Goal: Information Seeking & Learning: Learn about a topic

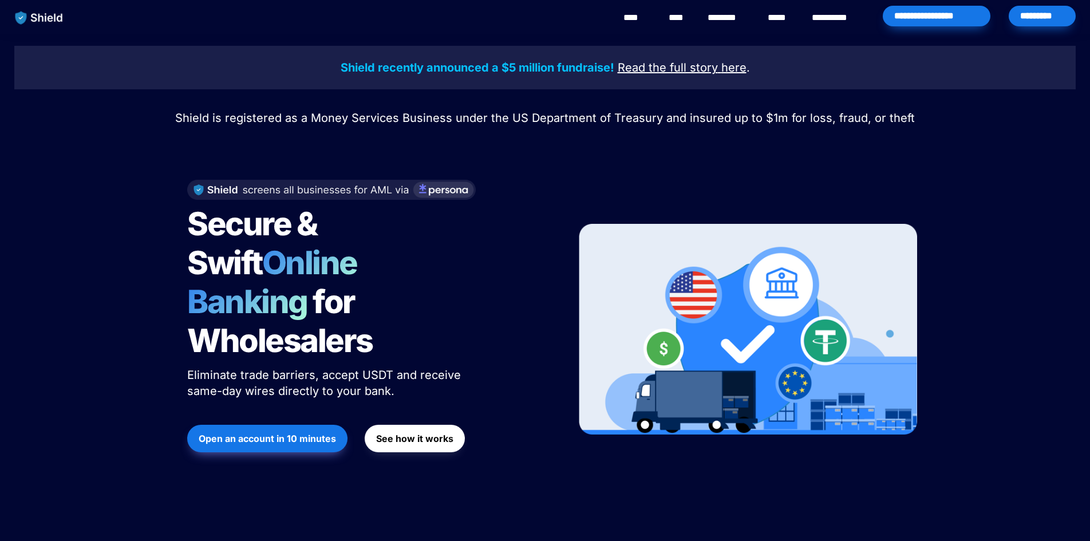
drag, startPoint x: 300, startPoint y: 262, endPoint x: 336, endPoint y: 257, distance: 36.5
click at [330, 257] on span "Online Banking" at bounding box center [278, 282] width 182 height 78
click at [336, 257] on span "Online Banking" at bounding box center [278, 282] width 182 height 78
drag, startPoint x: 402, startPoint y: 264, endPoint x: 316, endPoint y: 261, distance: 86.5
click at [348, 263] on span "Online Banking" at bounding box center [278, 282] width 182 height 78
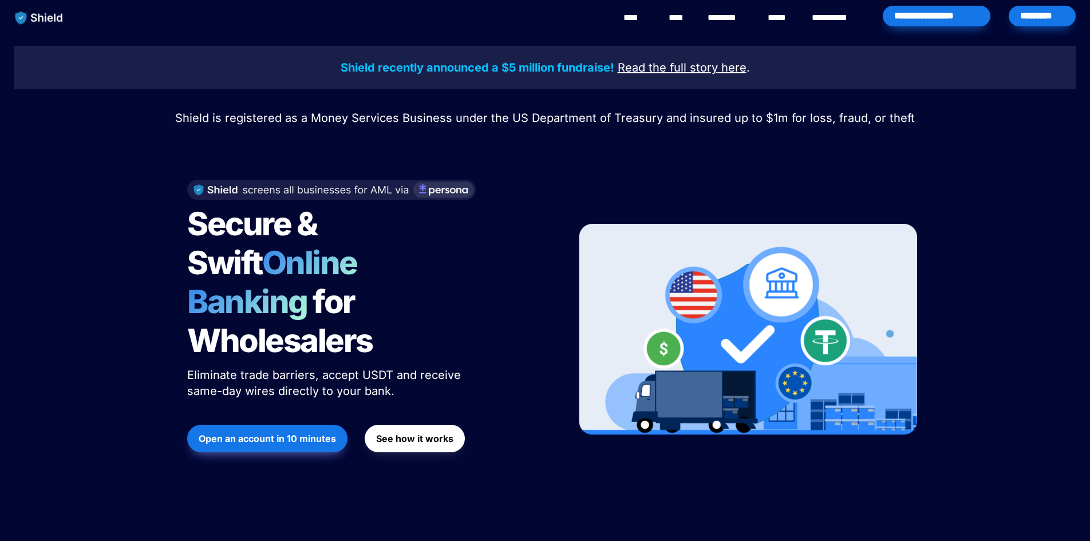
click at [316, 261] on span "Online Banking" at bounding box center [278, 282] width 182 height 78
drag, startPoint x: 303, startPoint y: 333, endPoint x: 372, endPoint y: 336, distance: 69.4
click at [368, 368] on span "Eliminate trade barriers, accept USDT and receive same-day wires directly to yo…" at bounding box center [325, 383] width 277 height 30
click at [372, 368] on span "Eliminate trade barriers, accept USDT and receive same-day wires directly to yo…" at bounding box center [325, 383] width 277 height 30
drag, startPoint x: 397, startPoint y: 334, endPoint x: 344, endPoint y: 332, distance: 53.9
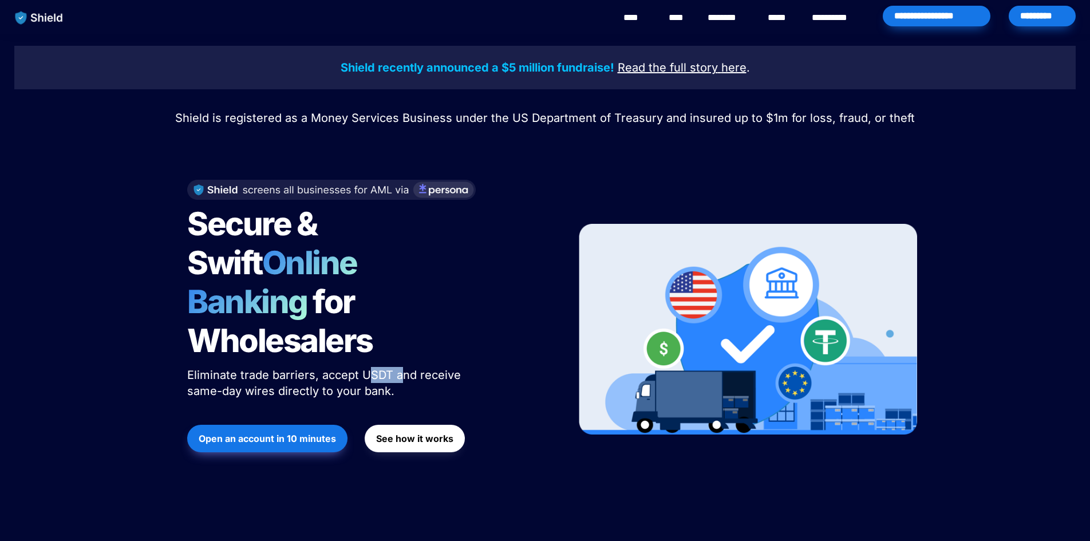
click at [350, 368] on span "Eliminate trade barriers, accept USDT and receive same-day wires directly to yo…" at bounding box center [325, 383] width 277 height 30
click at [344, 368] on span "Eliminate trade barriers, accept USDT and receive same-day wires directly to yo…" at bounding box center [325, 383] width 277 height 30
click at [660, 68] on u "Read the full story" at bounding box center [668, 68] width 100 height 14
